Goal: Task Accomplishment & Management: Use online tool/utility

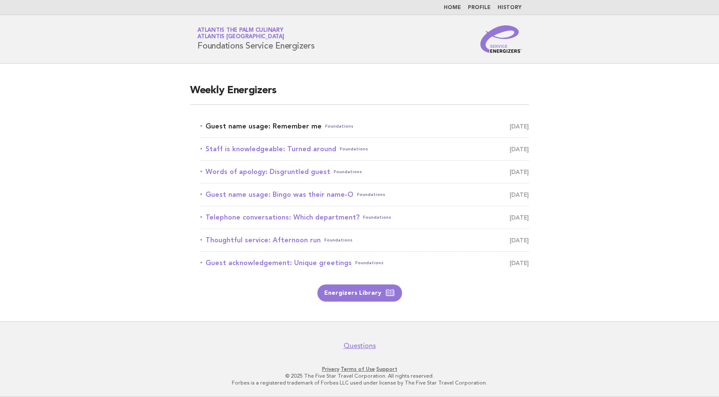
click at [259, 124] on link "Guest name usage: Remember me Foundations October 9" at bounding box center [364, 126] width 328 height 12
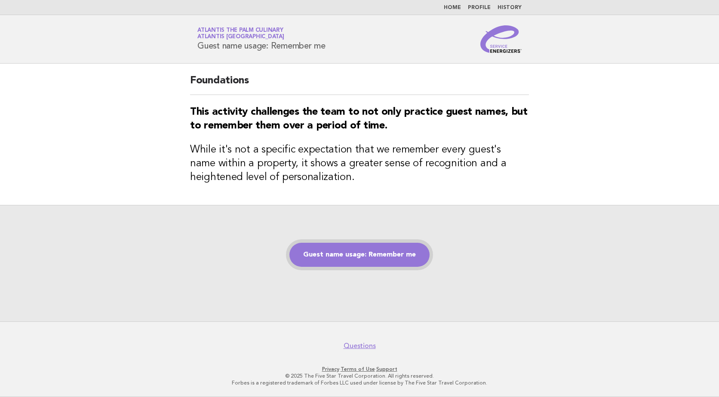
click at [381, 260] on link "Guest name usage: Remember me" at bounding box center [359, 255] width 140 height 24
click at [361, 252] on link "Guest name usage: Remember me" at bounding box center [359, 255] width 140 height 24
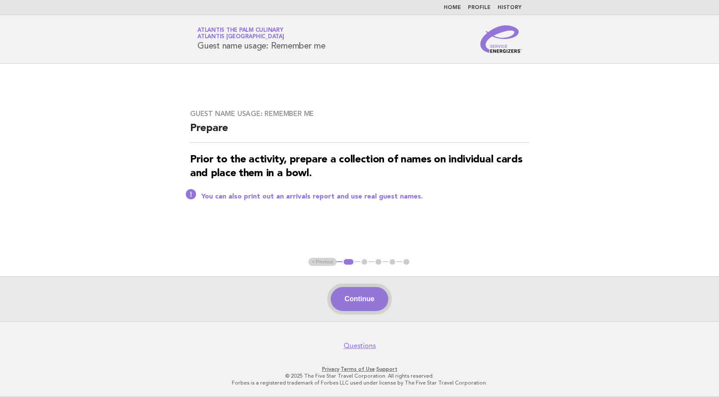
click at [355, 297] on button "Continue" at bounding box center [358, 299] width 57 height 24
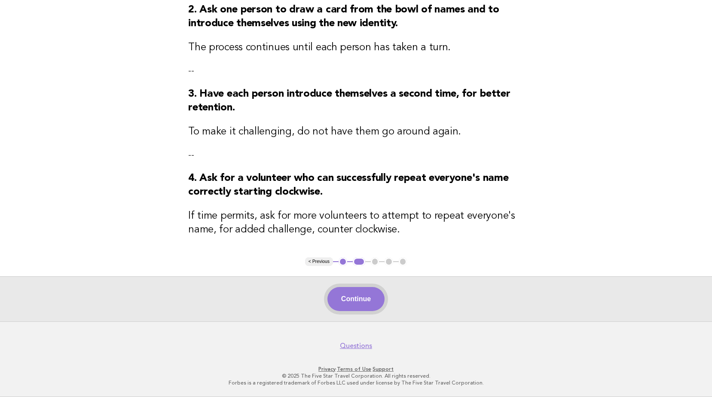
click at [355, 297] on button "Continue" at bounding box center [355, 299] width 57 height 24
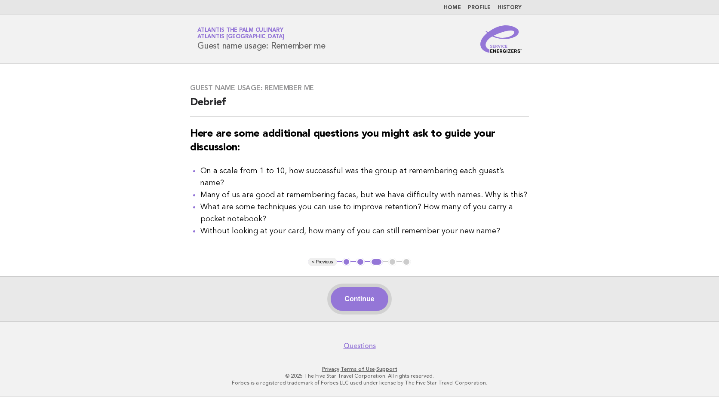
click at [376, 301] on button "Continue" at bounding box center [358, 299] width 57 height 24
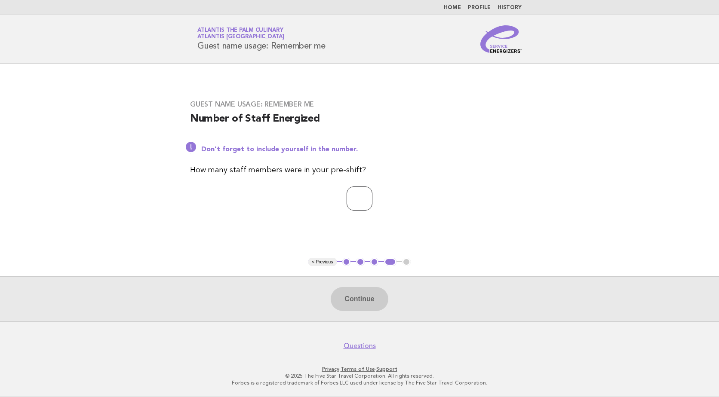
click at [359, 203] on input "number" at bounding box center [359, 199] width 26 height 24
type input "**"
click at [356, 299] on button "Continue" at bounding box center [358, 299] width 57 height 24
